Goal: Information Seeking & Learning: Learn about a topic

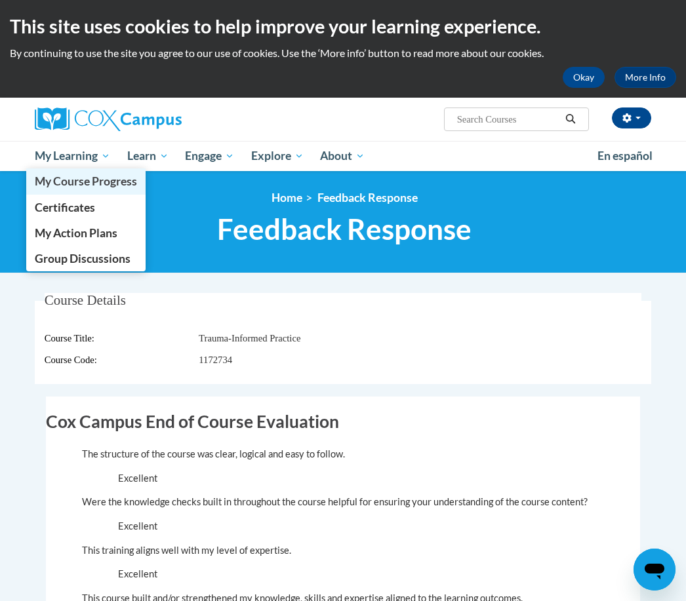
click at [87, 184] on span "My Course Progress" at bounding box center [86, 181] width 102 height 14
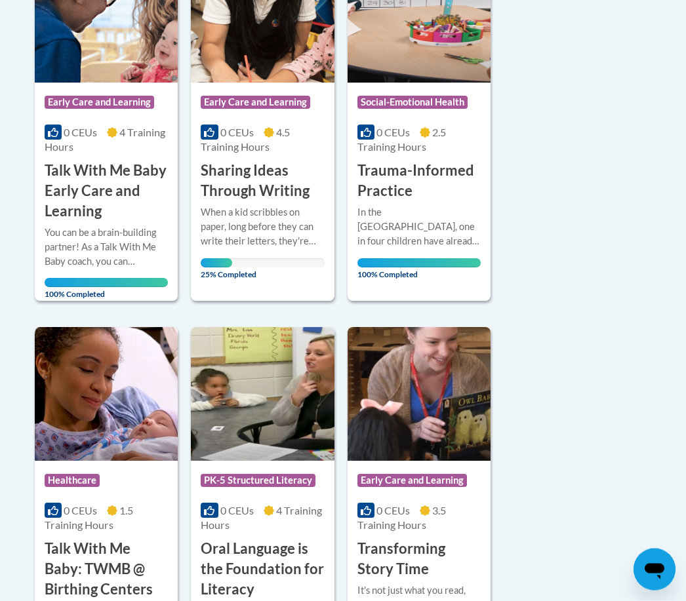
scroll to position [388, 0]
click at [268, 164] on h3 "Sharing Ideas Through Writing" at bounding box center [262, 181] width 123 height 41
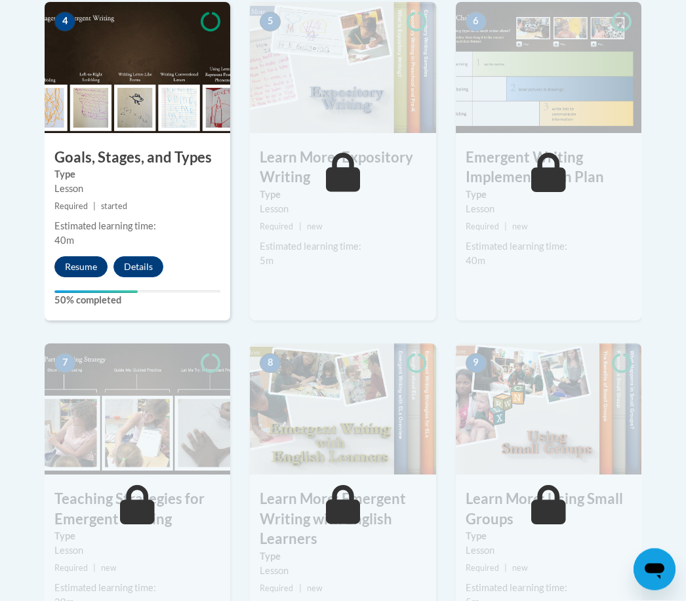
scroll to position [801, 0]
click at [86, 265] on button "Resume" at bounding box center [80, 266] width 53 height 21
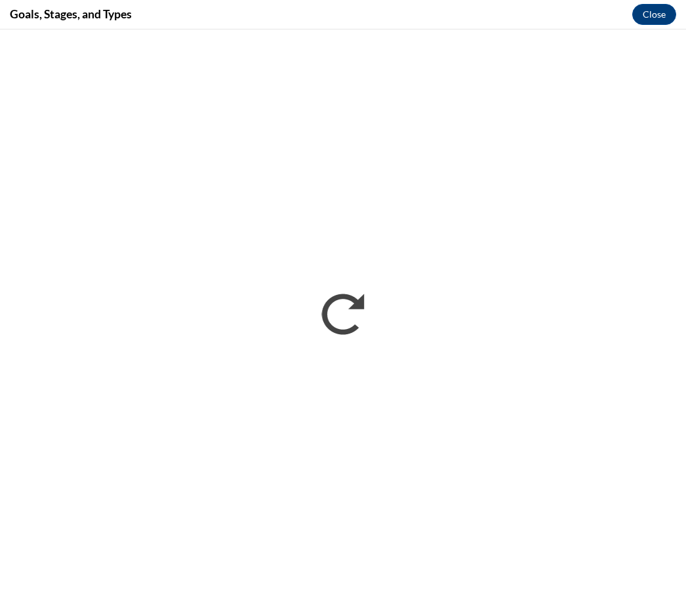
scroll to position [0, 0]
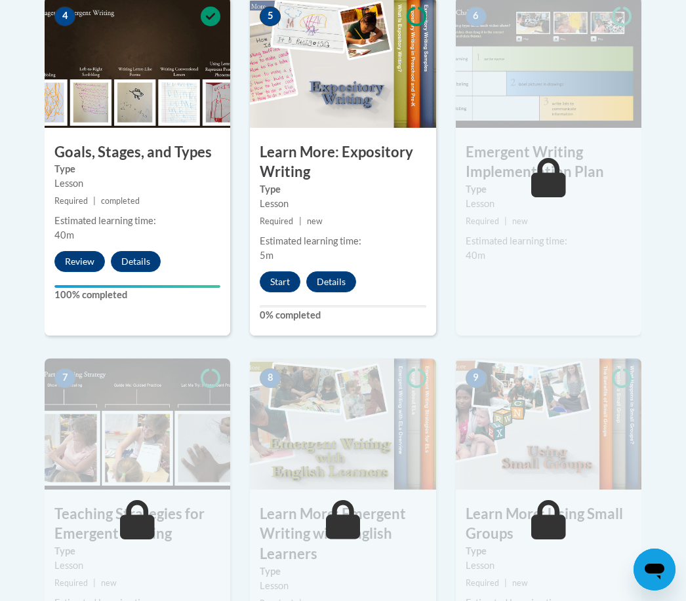
scroll to position [805, 0]
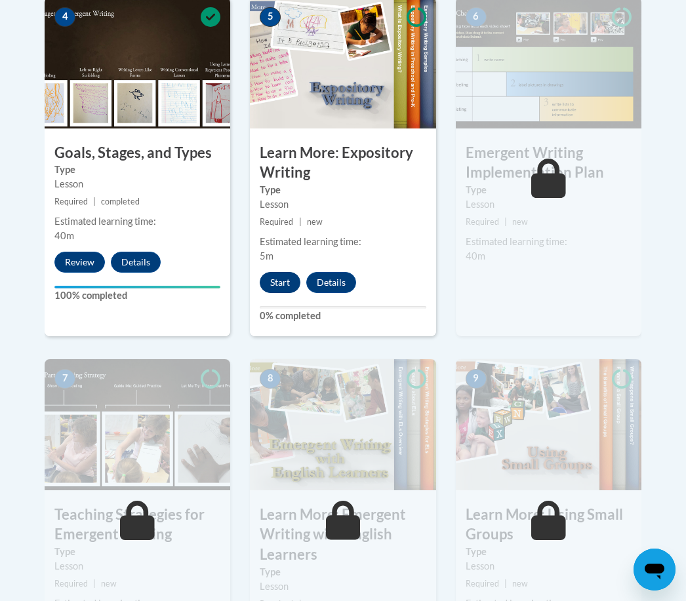
click at [280, 282] on button "Start" at bounding box center [280, 282] width 41 height 21
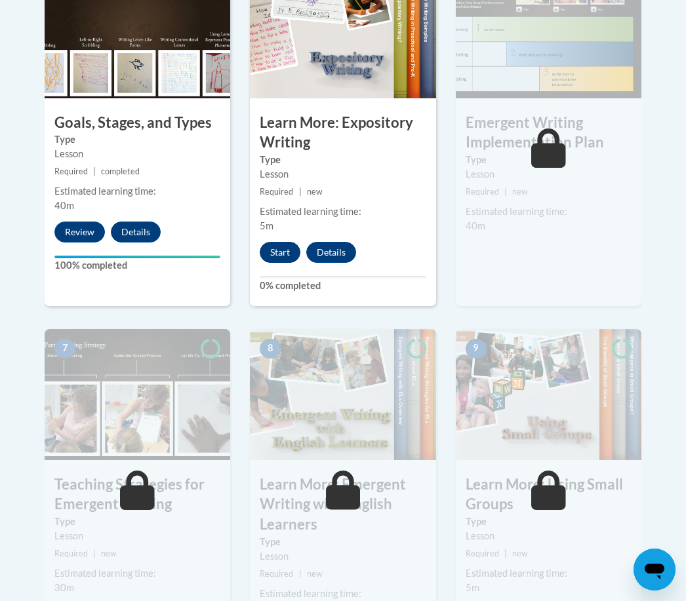
scroll to position [847, 0]
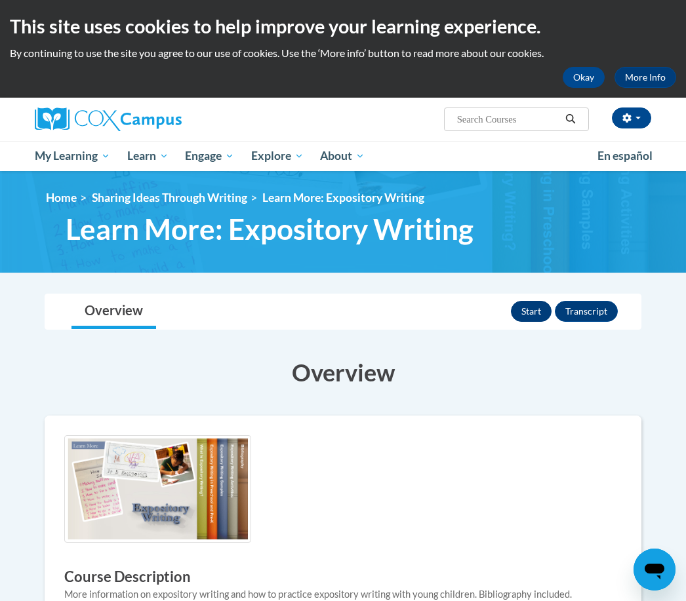
click at [527, 310] on button "Start" at bounding box center [531, 311] width 41 height 21
click at [582, 77] on button "Okay" at bounding box center [584, 77] width 42 height 21
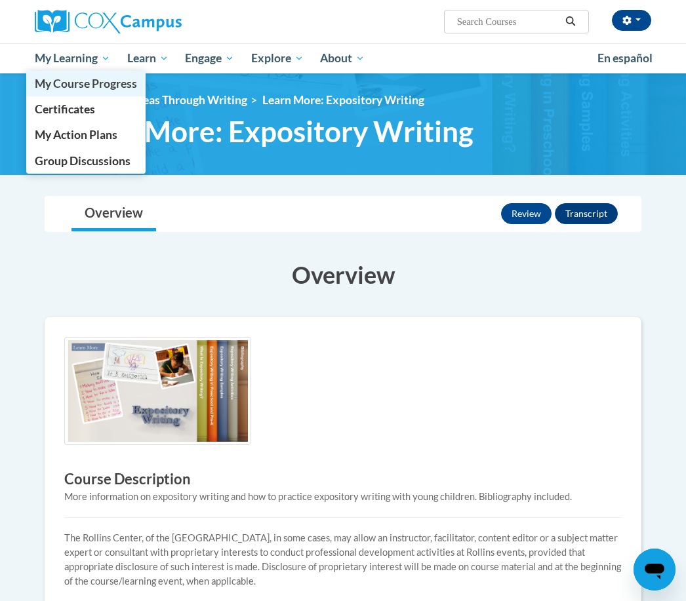
click at [68, 85] on span "My Course Progress" at bounding box center [86, 84] width 102 height 14
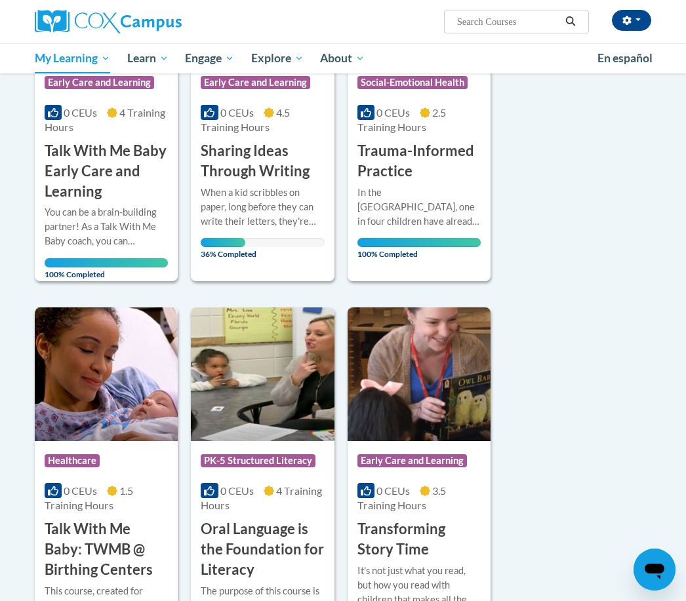
scroll to position [306, 0]
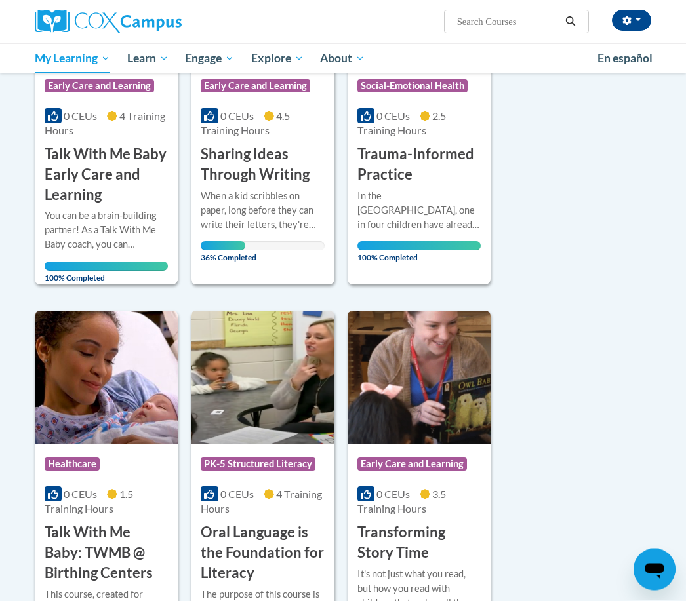
click at [243, 191] on div "When a kid scribbles on paper, long before they can write their letters, they'r…" at bounding box center [262, 211] width 123 height 43
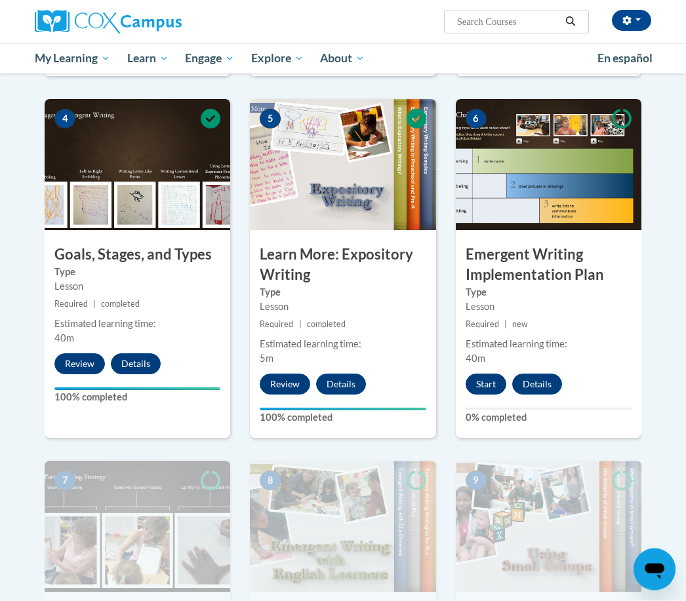
scroll to position [605, 0]
click at [487, 381] on button "Start" at bounding box center [486, 384] width 41 height 21
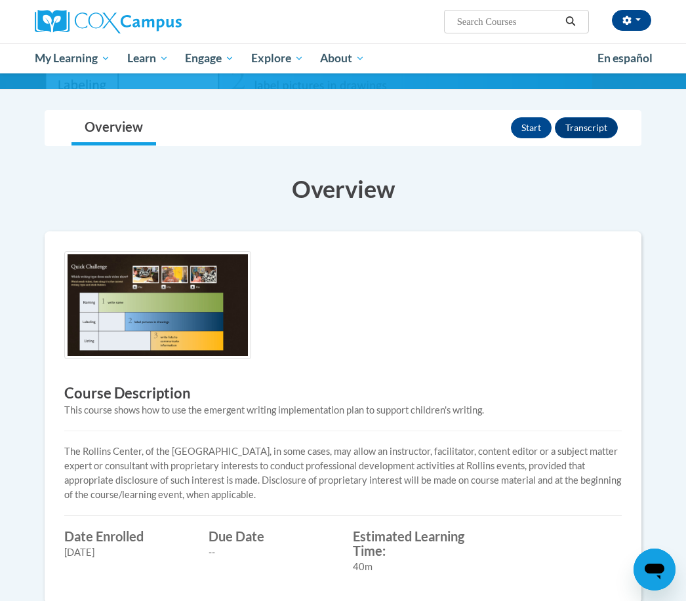
scroll to position [119, 0]
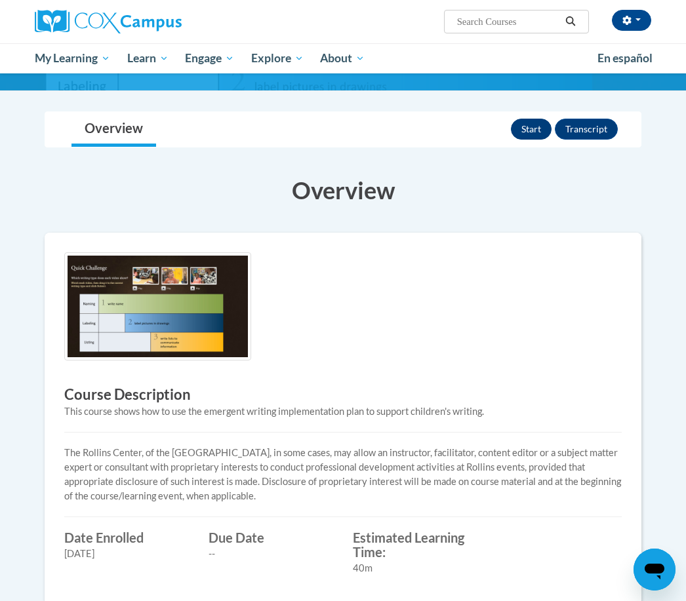
click at [535, 130] on button "Start" at bounding box center [531, 129] width 41 height 21
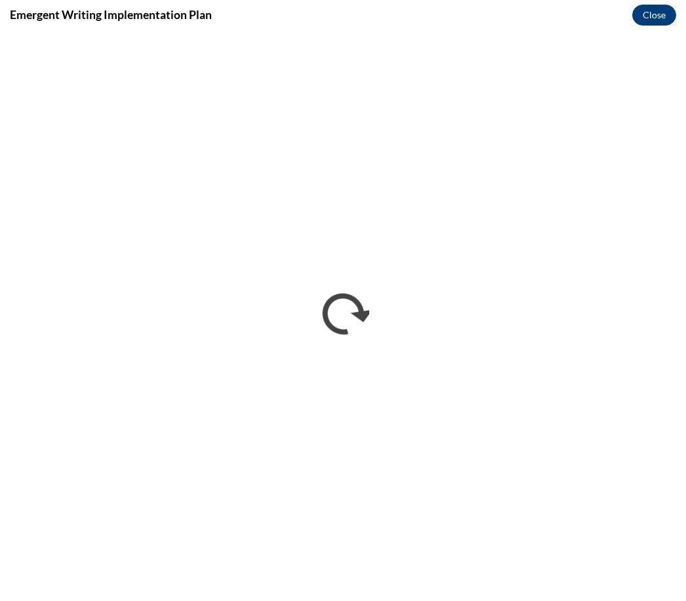
scroll to position [0, 0]
